Goal: Navigation & Orientation: Find specific page/section

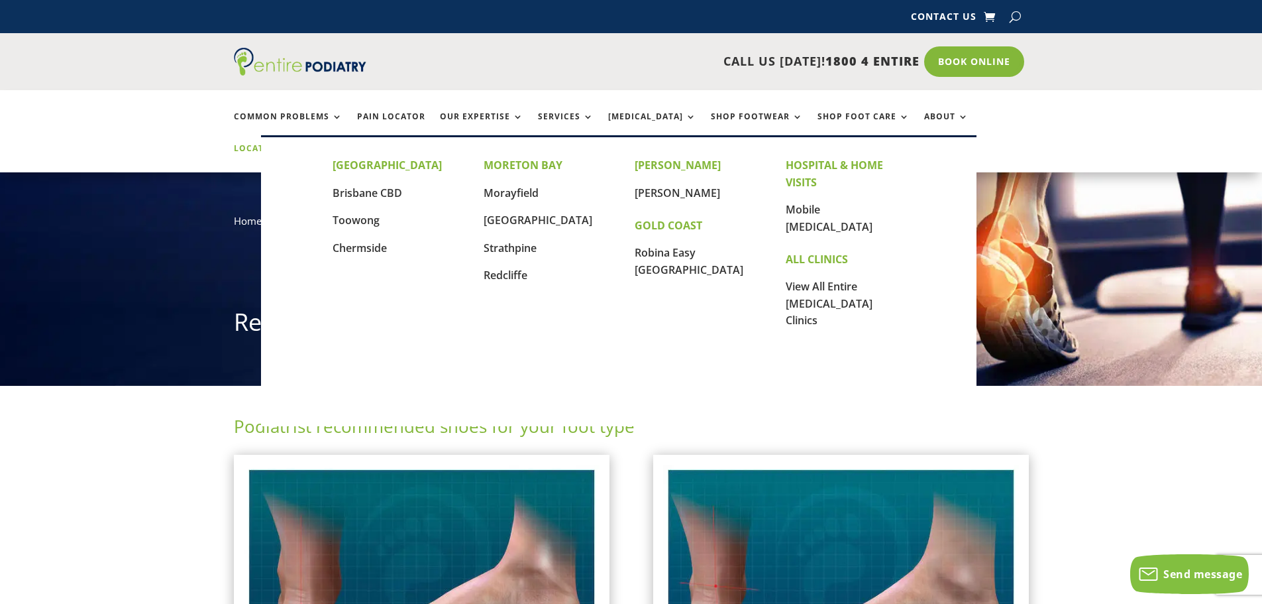
click at [300, 144] on link "Locations" at bounding box center [267, 158] width 66 height 28
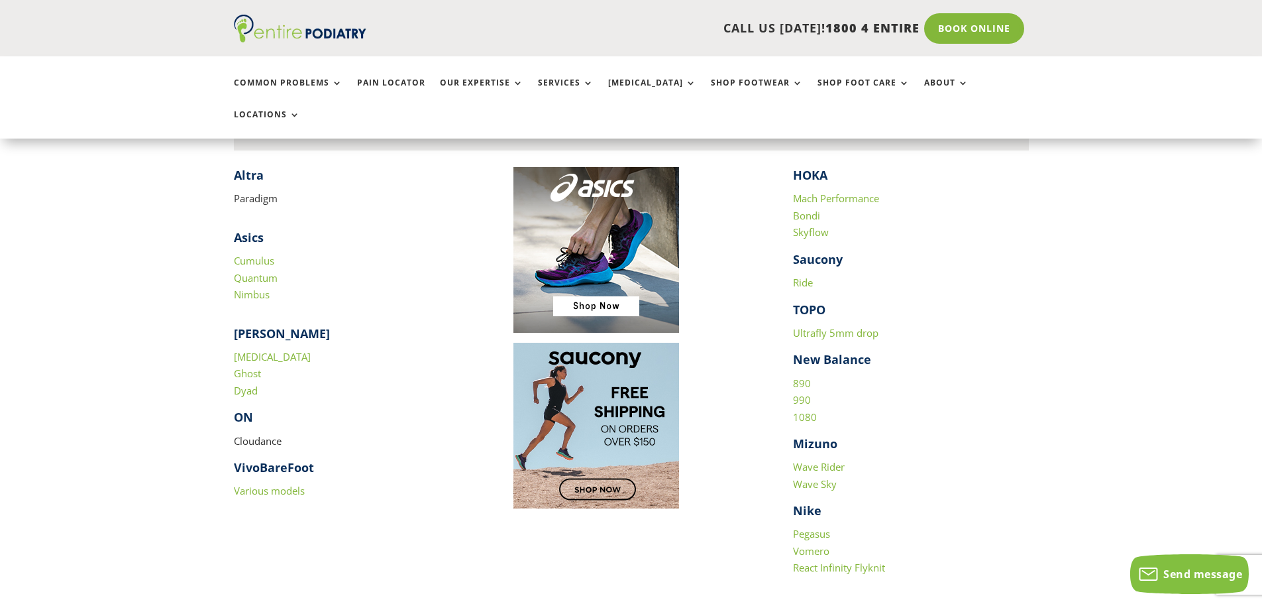
scroll to position [1325, 0]
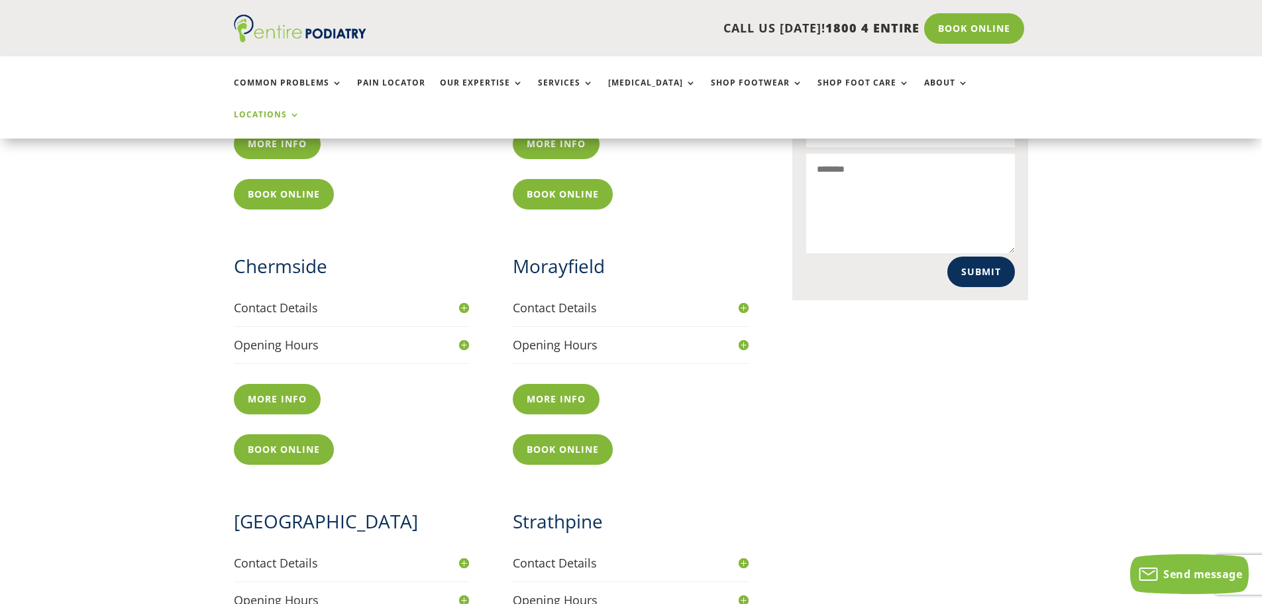
scroll to position [689, 0]
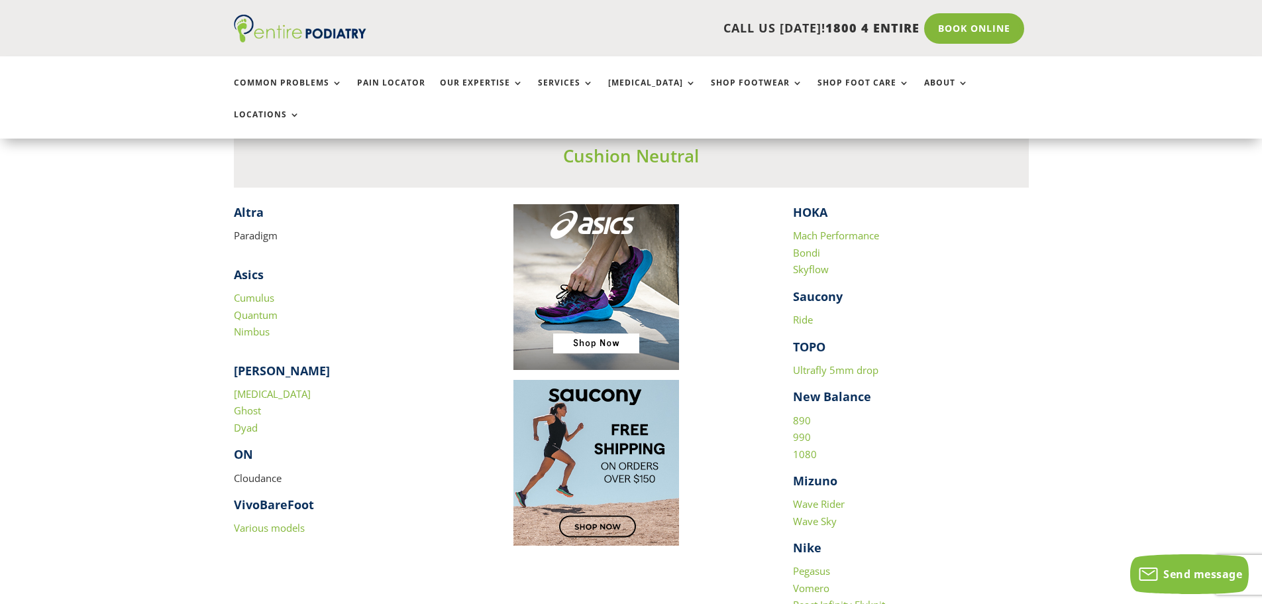
scroll to position [1279, 0]
